Goal: Find specific page/section: Find specific page/section

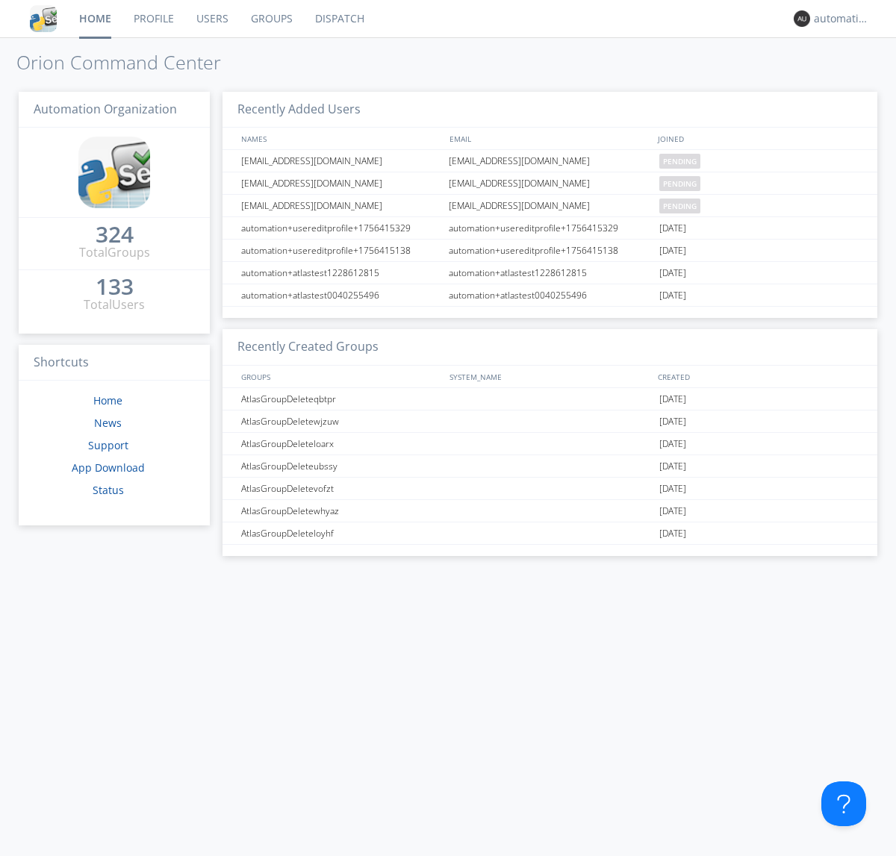
click at [338, 19] on link "Dispatch" at bounding box center [340, 18] width 72 height 37
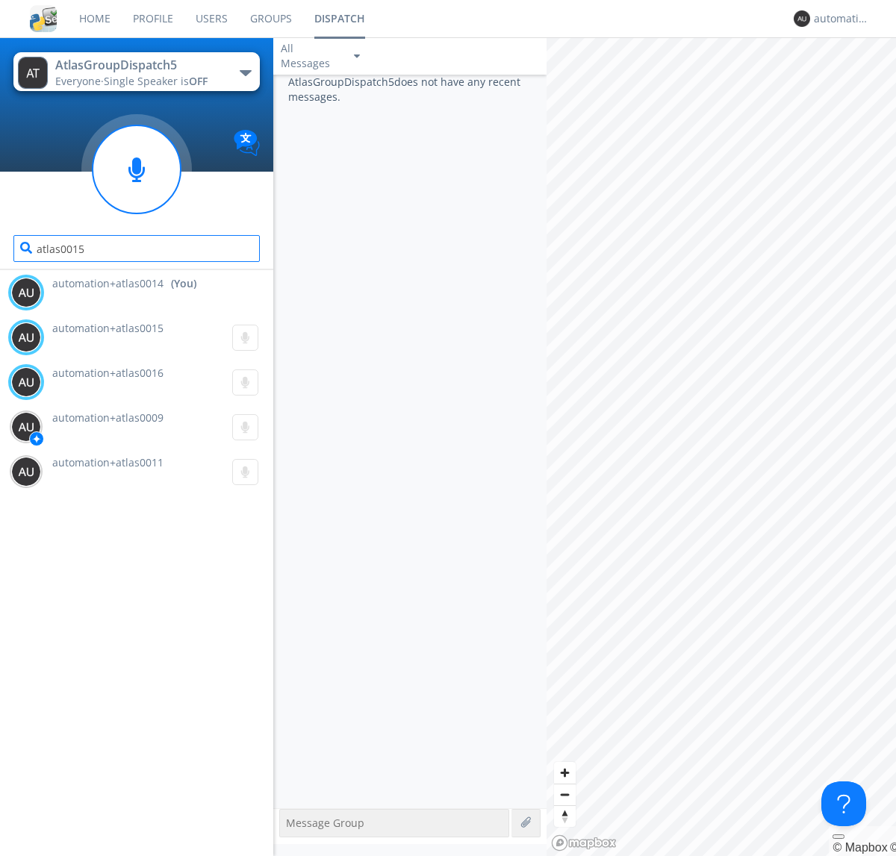
type input "atlas0015"
type input "atlas0016"
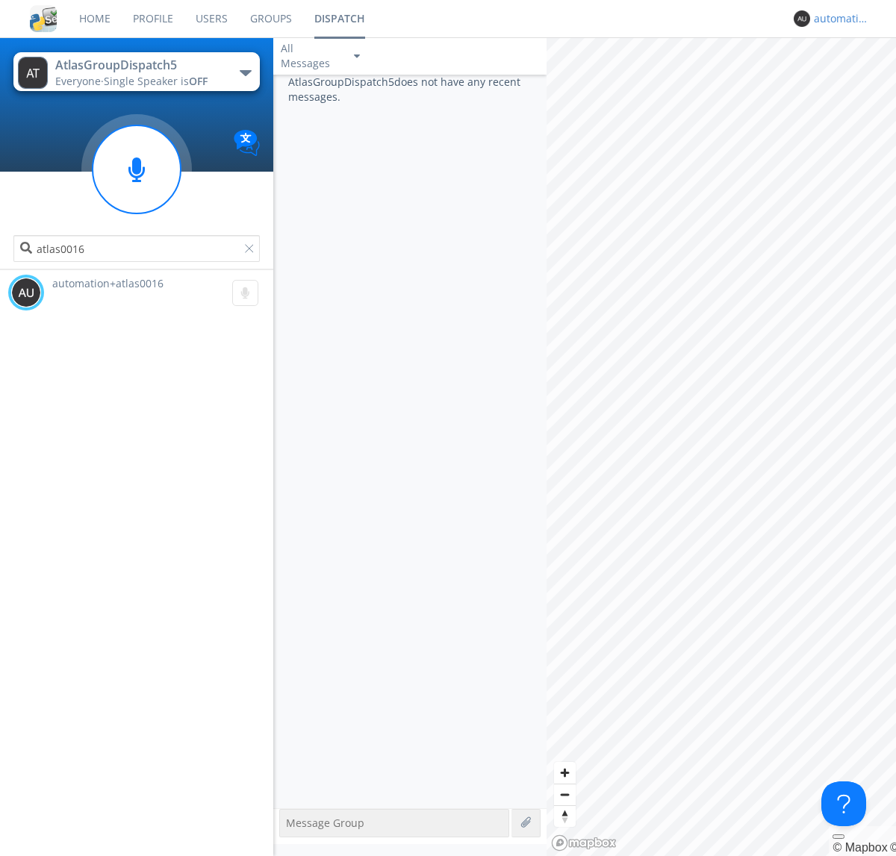
click at [837, 19] on div "automation+atlas0014" at bounding box center [842, 18] width 56 height 15
